Goal: Task Accomplishment & Management: Manage account settings

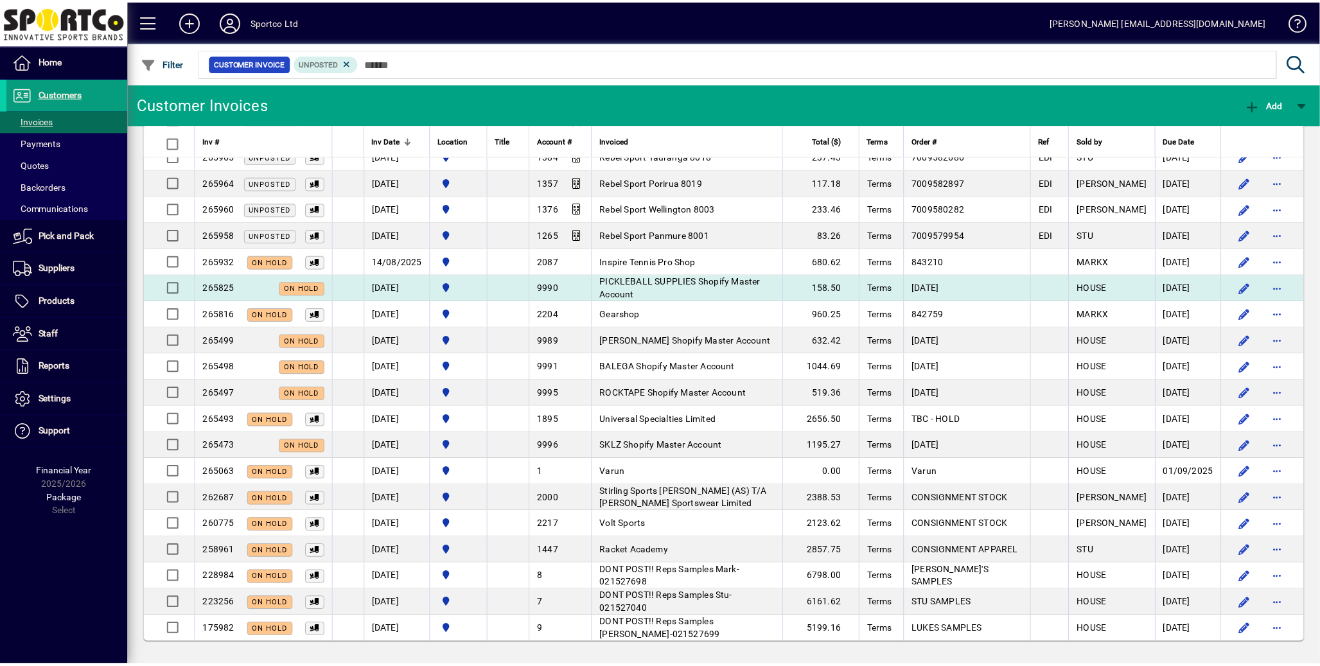
scroll to position [1663, 0]
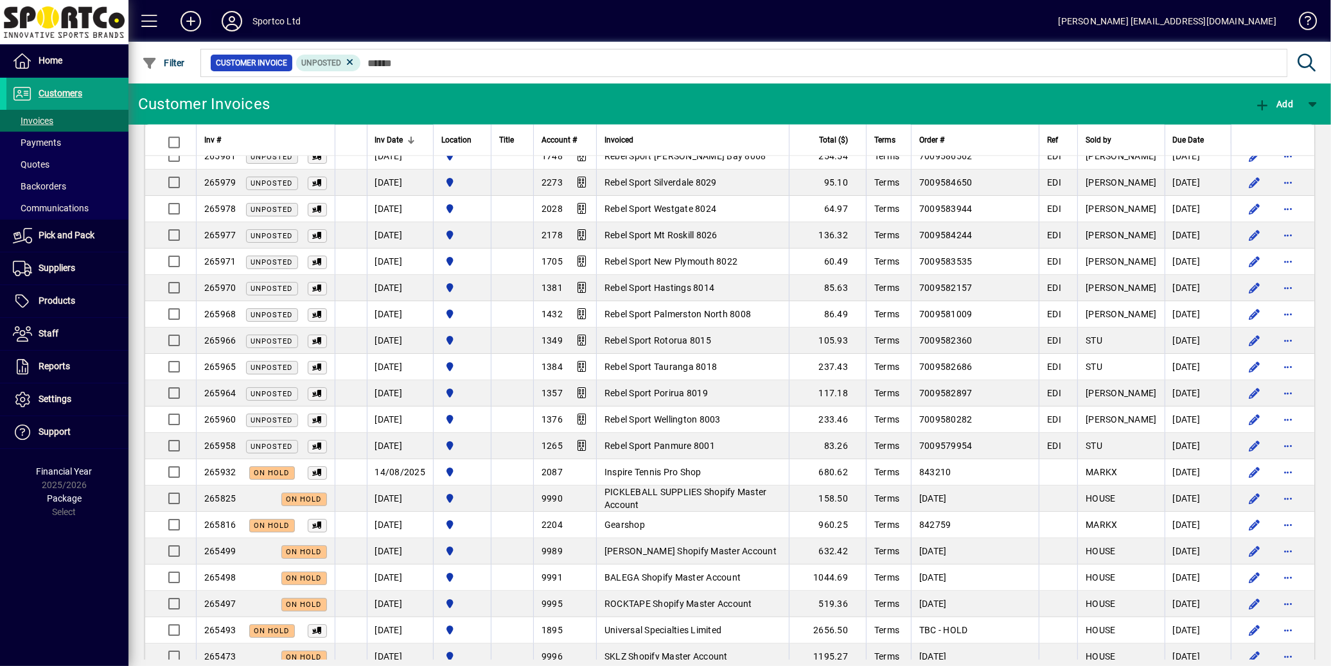
click at [234, 20] on icon at bounding box center [232, 21] width 26 height 21
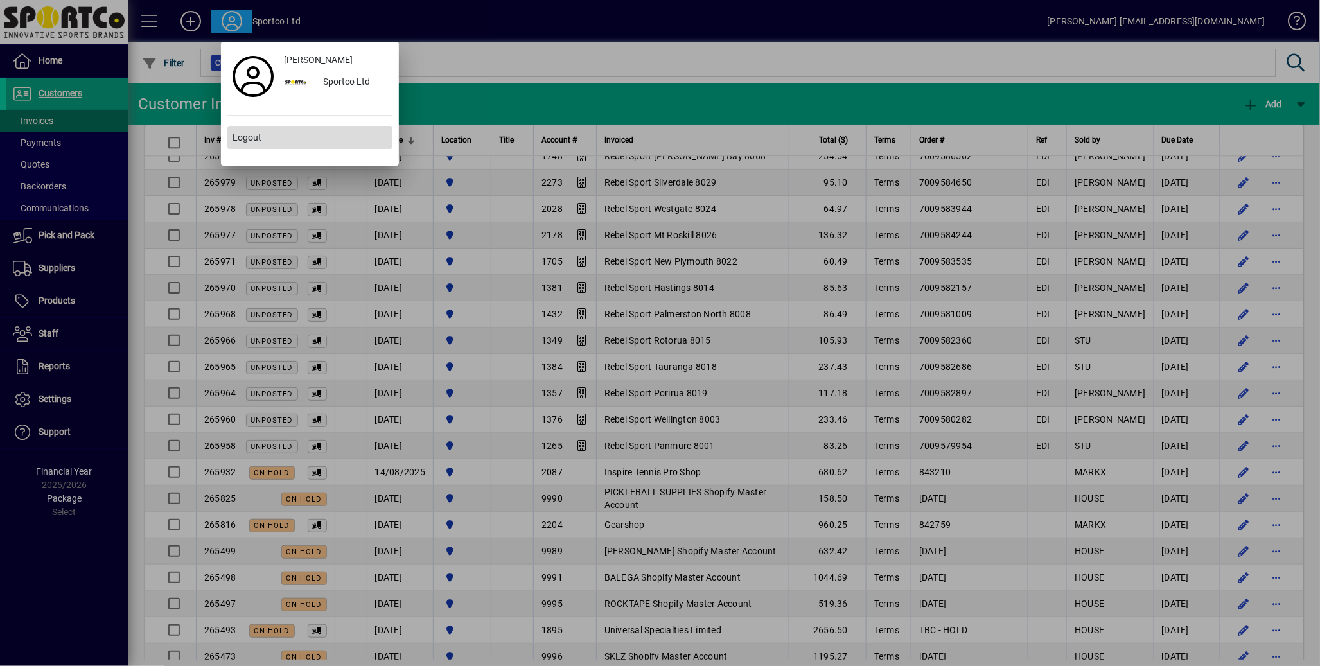
click at [252, 142] on span "Logout" at bounding box center [247, 137] width 29 height 13
